Goal: Find specific page/section: Find specific page/section

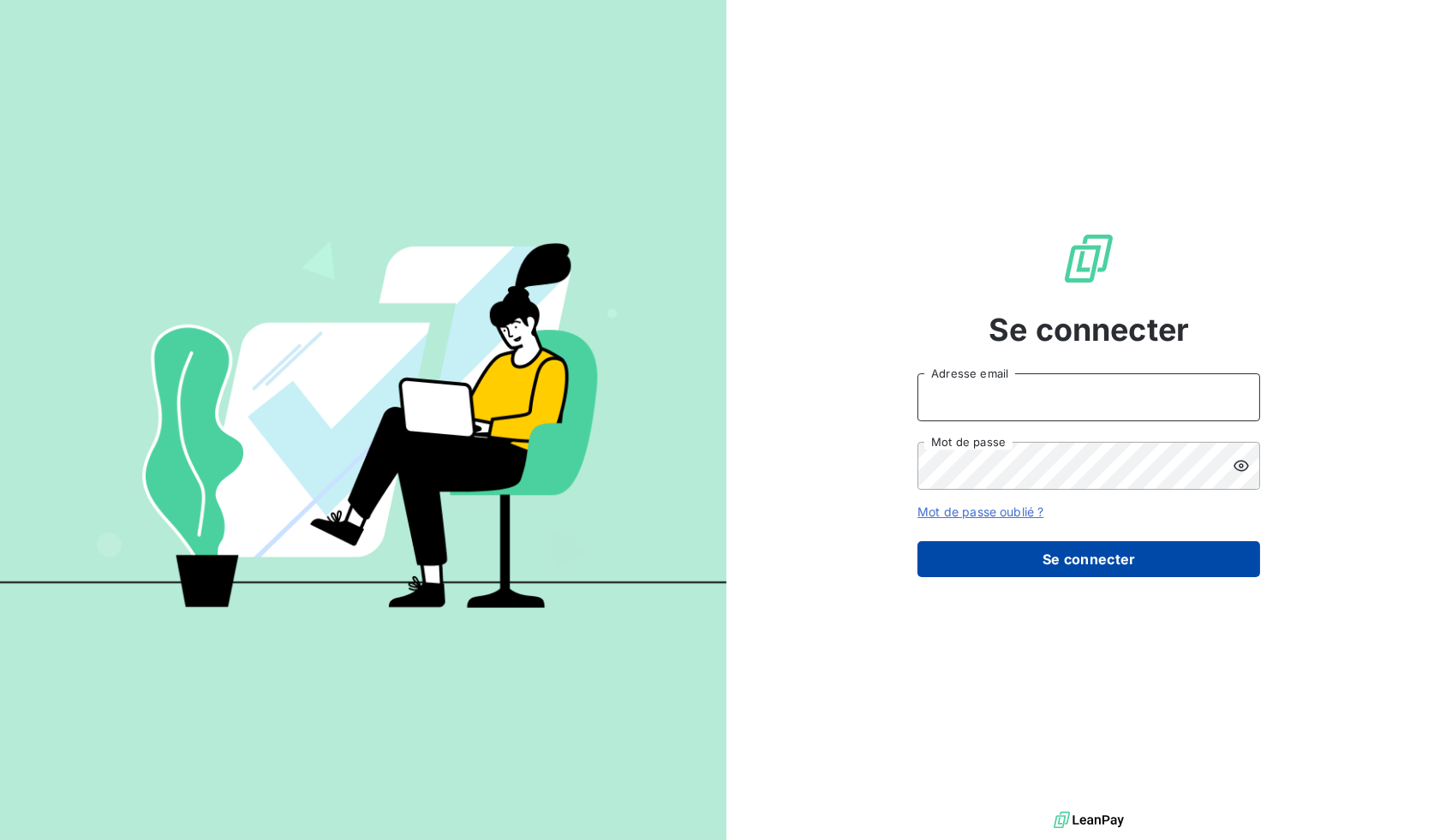
type input "[EMAIL_ADDRESS][DOMAIN_NAME]"
click at [1025, 552] on button "Se connecter" at bounding box center [1088, 559] width 342 height 36
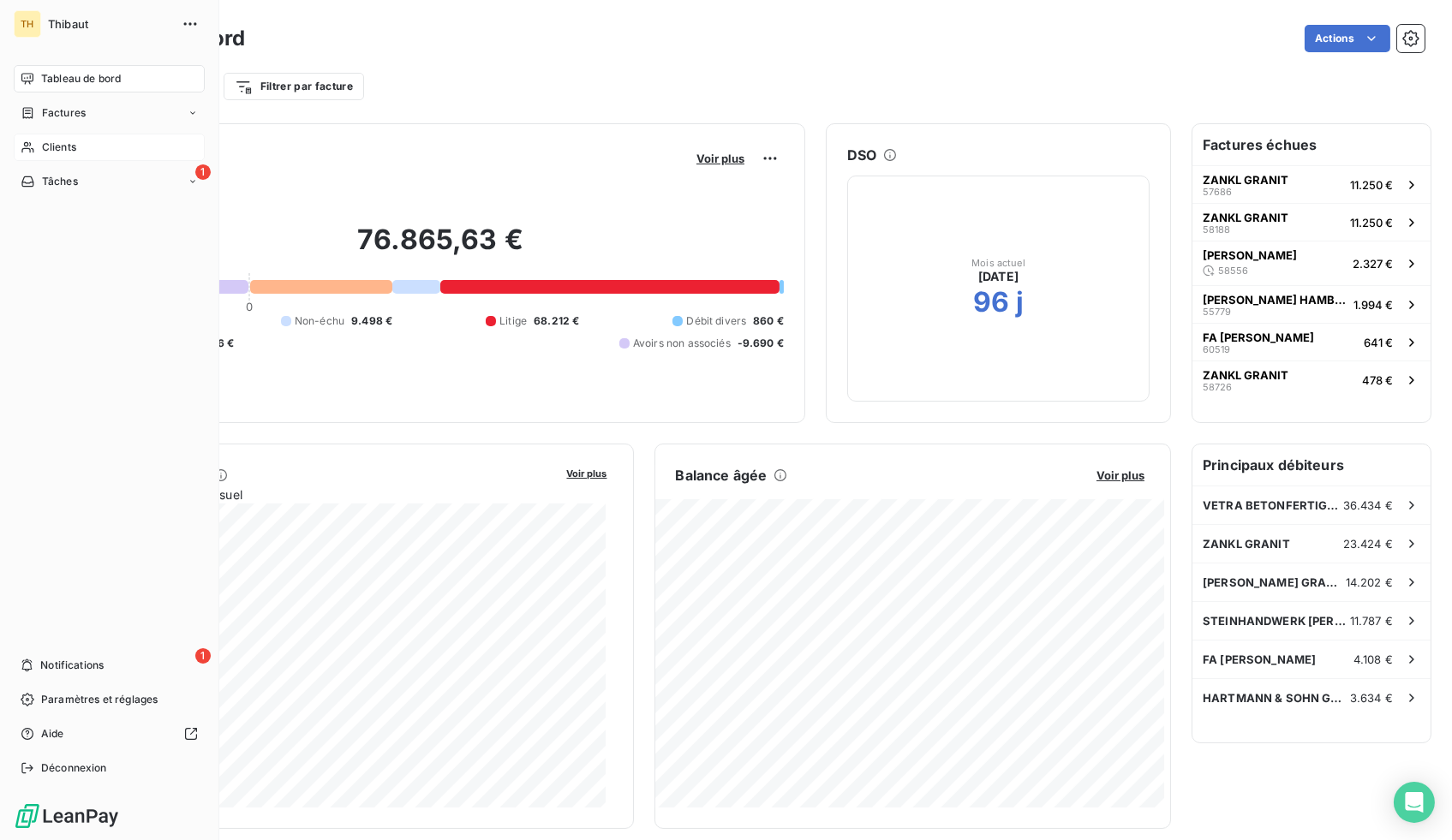
click at [43, 148] on span "Clients" at bounding box center [59, 148] width 34 height 15
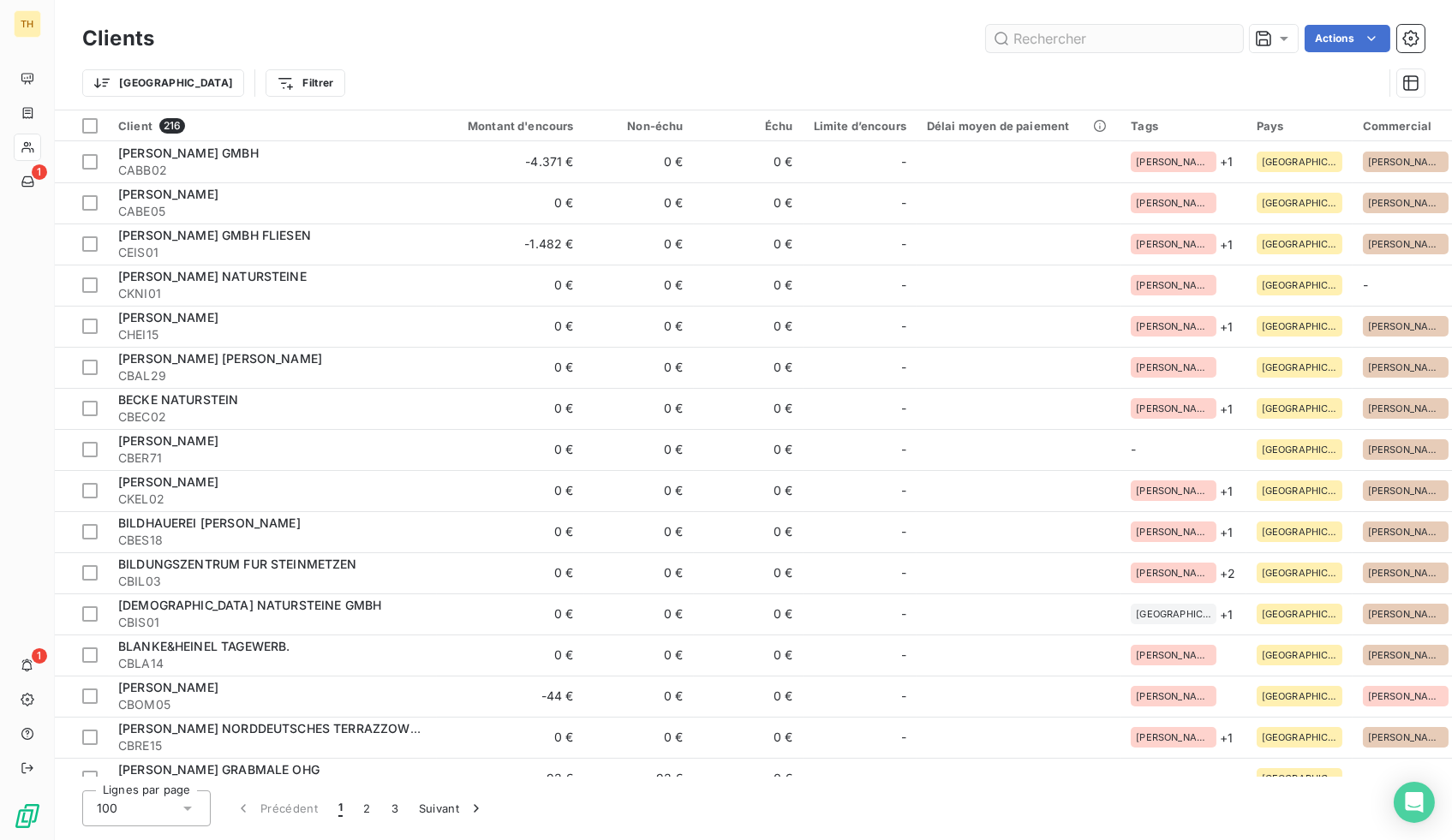
click at [1116, 45] on input "text" at bounding box center [1114, 39] width 257 height 27
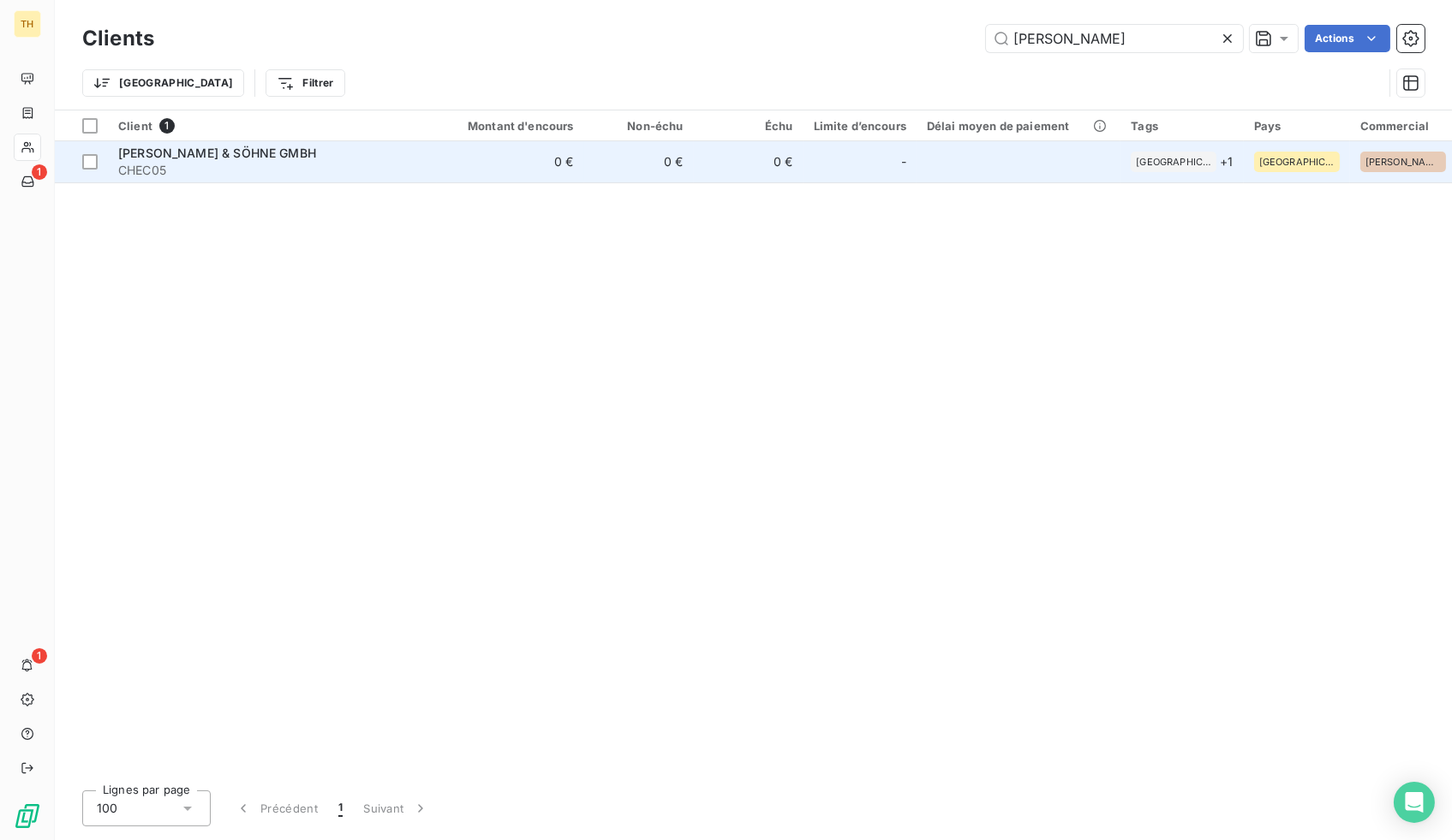
type input "[PERSON_NAME]"
click at [433, 156] on td "[PERSON_NAME] & SÖHNE GMBH CHEC05" at bounding box center [272, 162] width 329 height 41
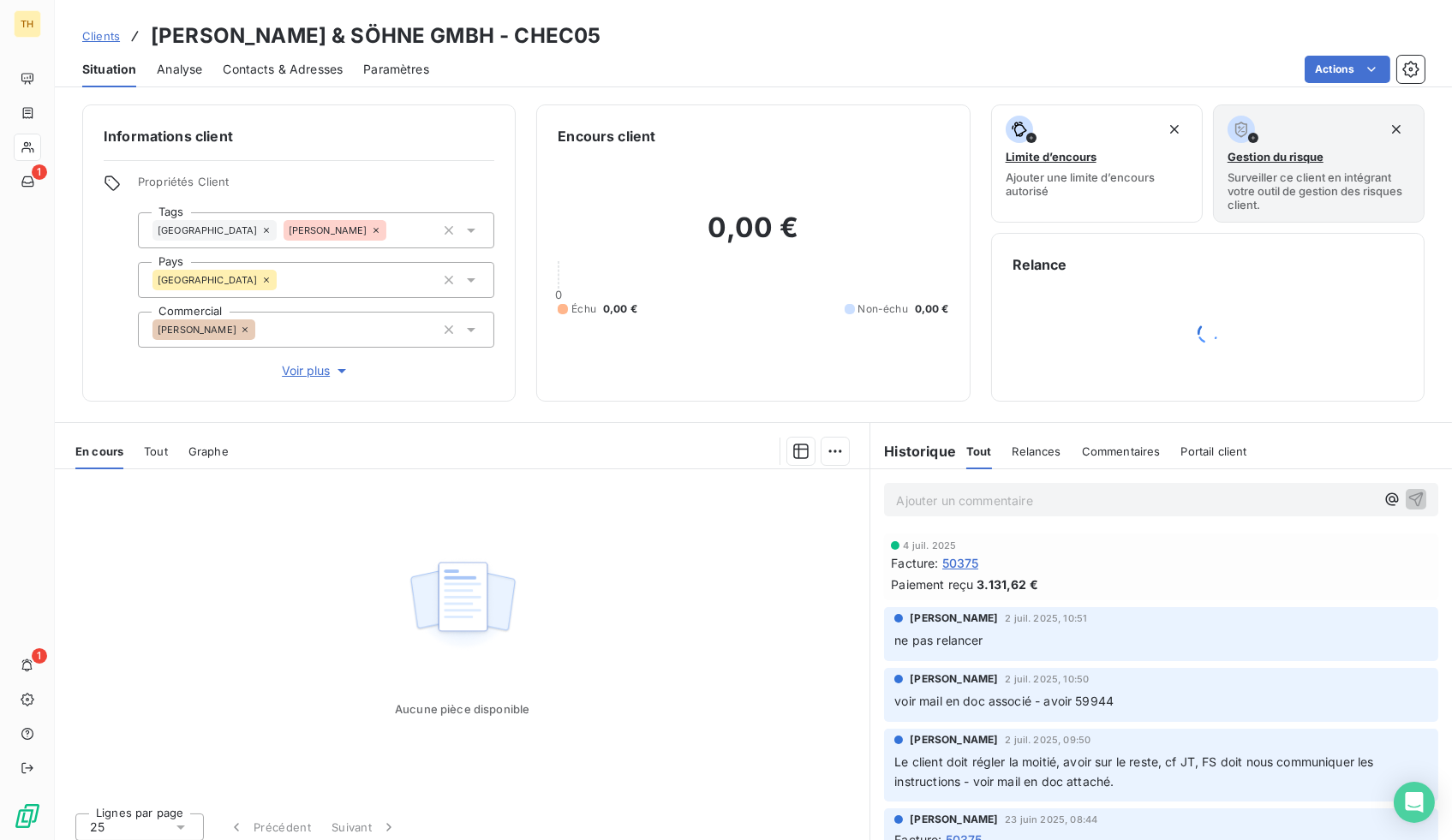
scroll to position [9, 0]
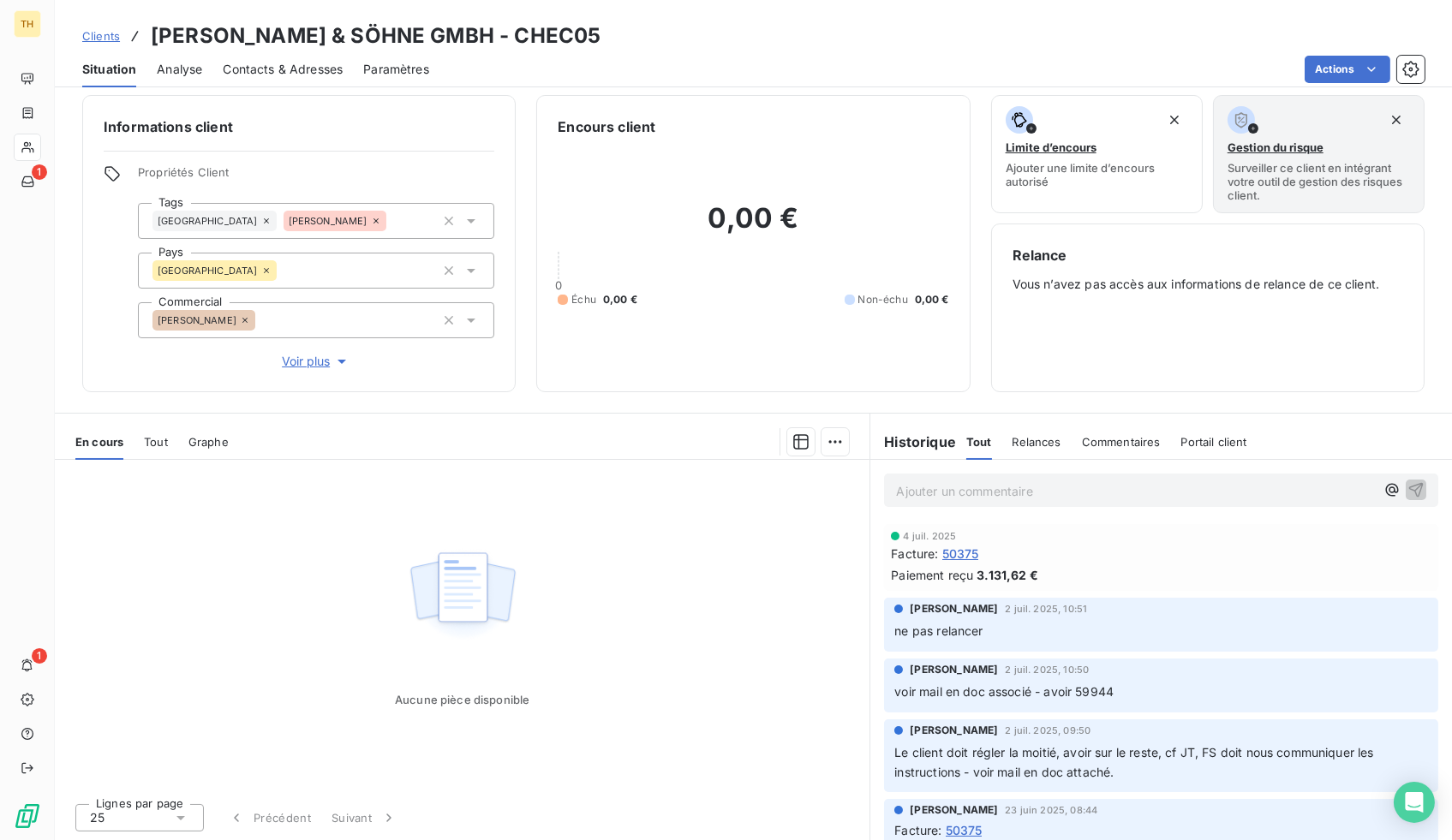
click at [959, 556] on span "50375" at bounding box center [960, 553] width 37 height 18
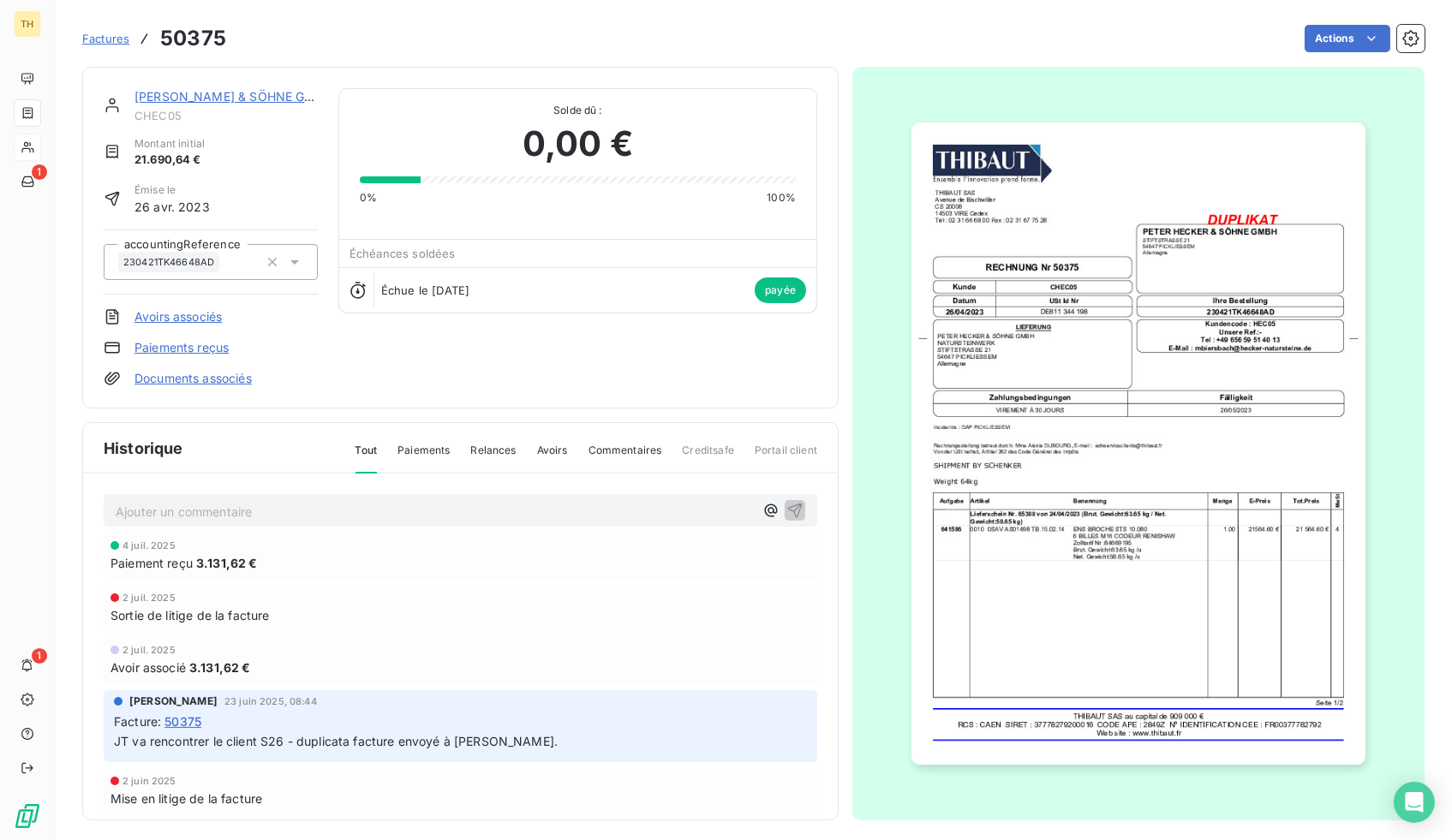
click at [1147, 474] on img "button" at bounding box center [1138, 444] width 454 height 643
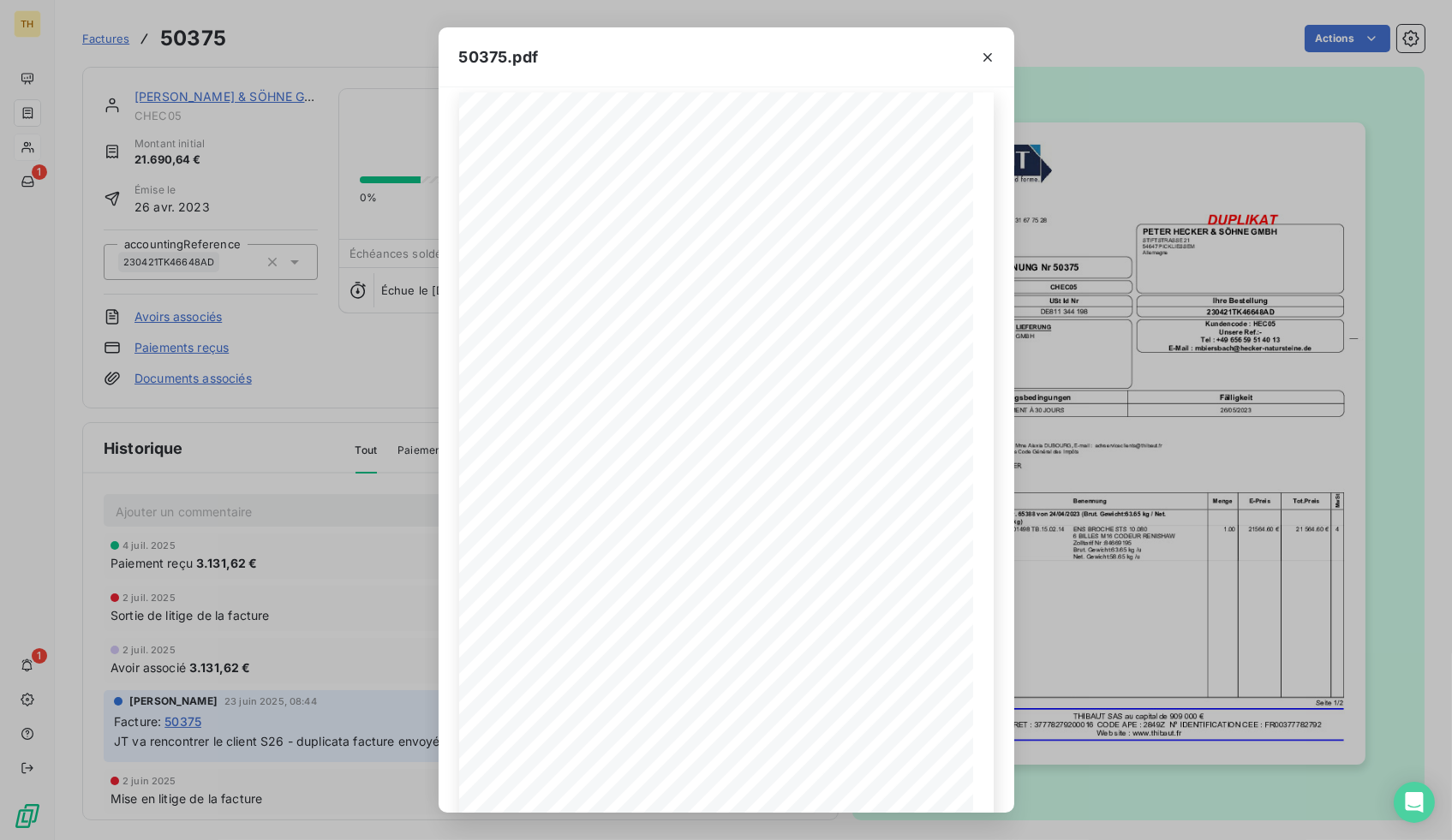
scroll to position [41, 0]
click at [759, 781] on icon "button" at bounding box center [763, 781] width 17 height 17
click at [764, 781] on icon "button" at bounding box center [764, 781] width 17 height 17
click at [764, 781] on icon "button" at bounding box center [763, 780] width 4 height 8
click at [980, 62] on icon "button" at bounding box center [988, 57] width 17 height 17
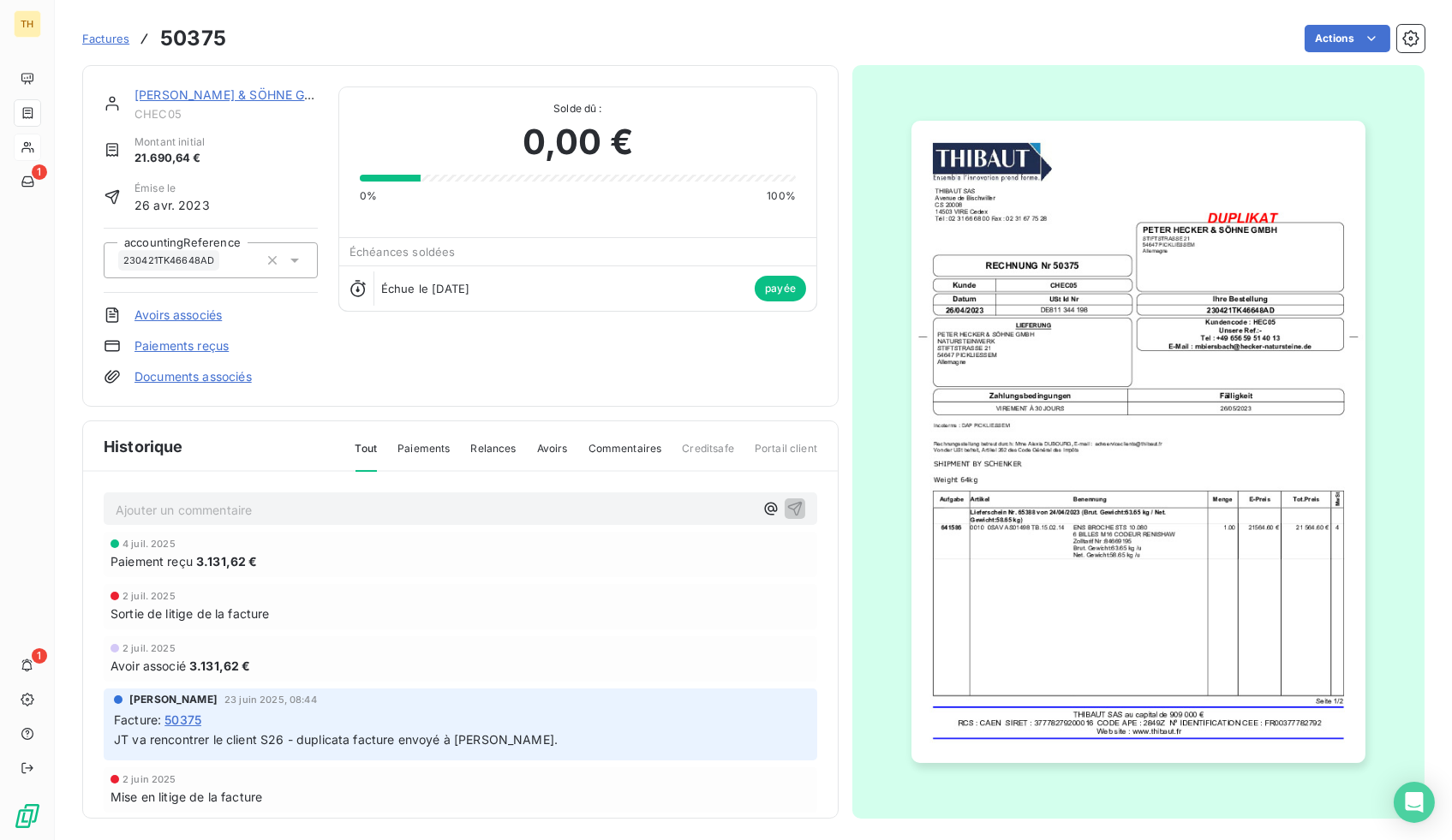
scroll to position [0, 0]
click at [178, 99] on link "[PERSON_NAME] & SÖHNE GMBH" at bounding box center [233, 96] width 198 height 15
